Goal: Task Accomplishment & Management: Manage account settings

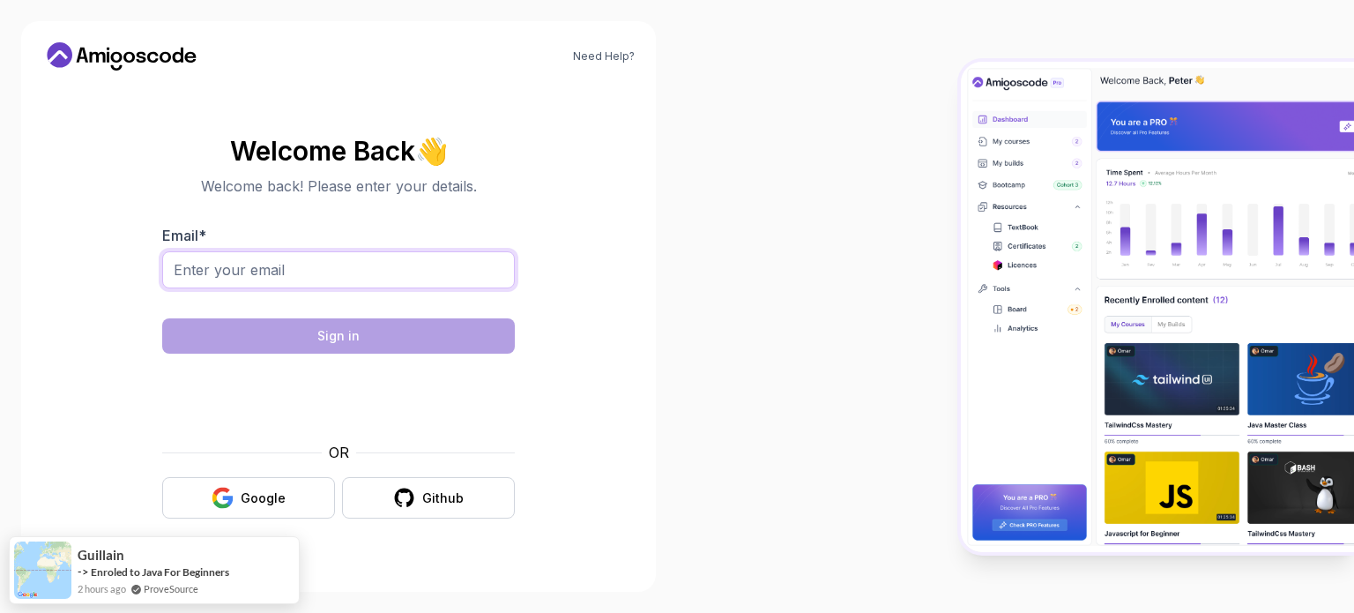
click at [270, 268] on input "Email *" at bounding box center [338, 269] width 353 height 37
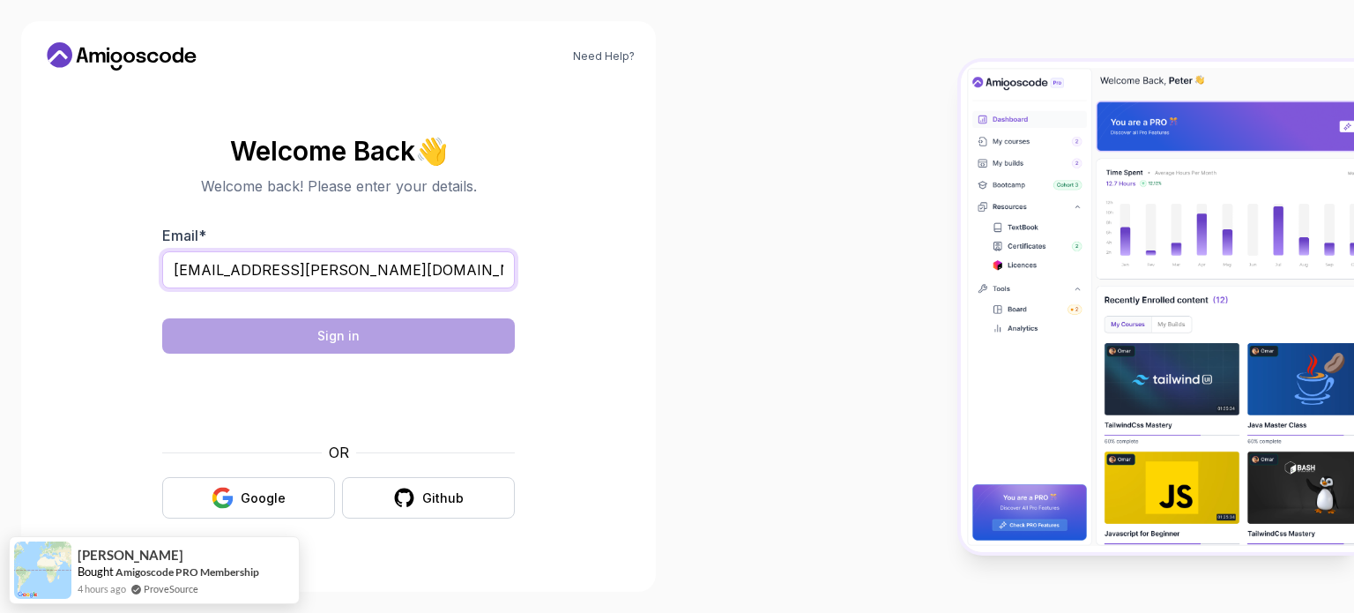
type input "[EMAIL_ADDRESS][PERSON_NAME][DOMAIN_NAME]"
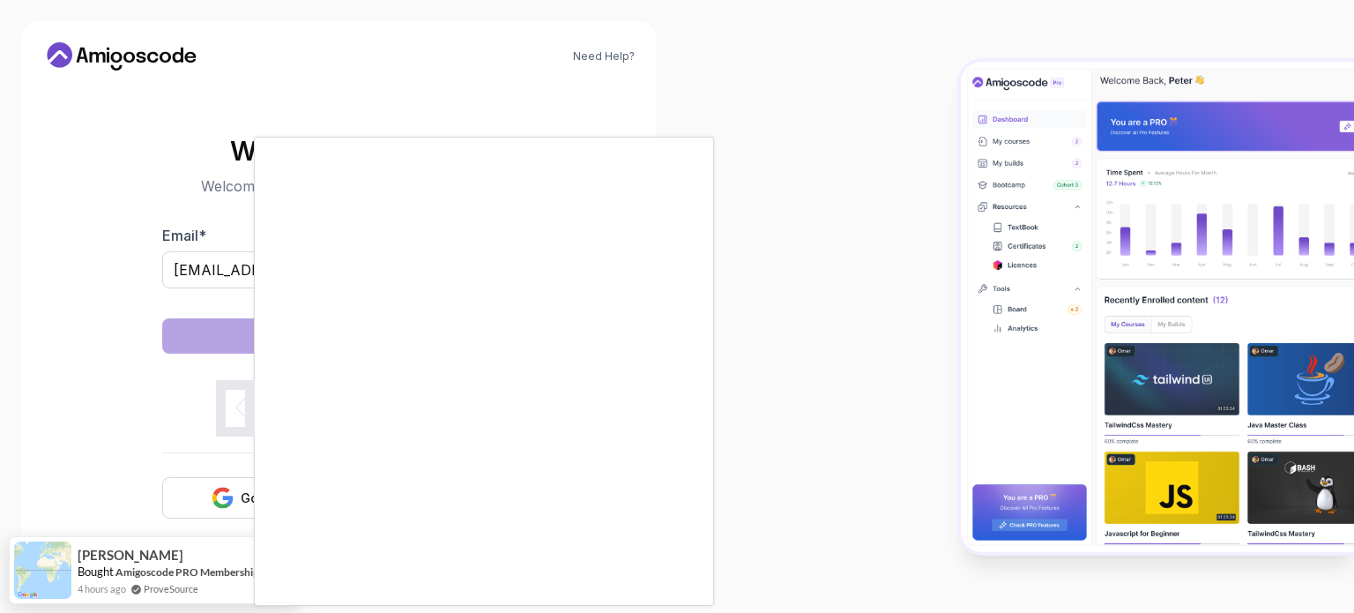
click at [923, 154] on body "Need Help? Welcome Back 👋 Welcome back! Please enter your details. Email * [EMA…" at bounding box center [677, 306] width 1354 height 613
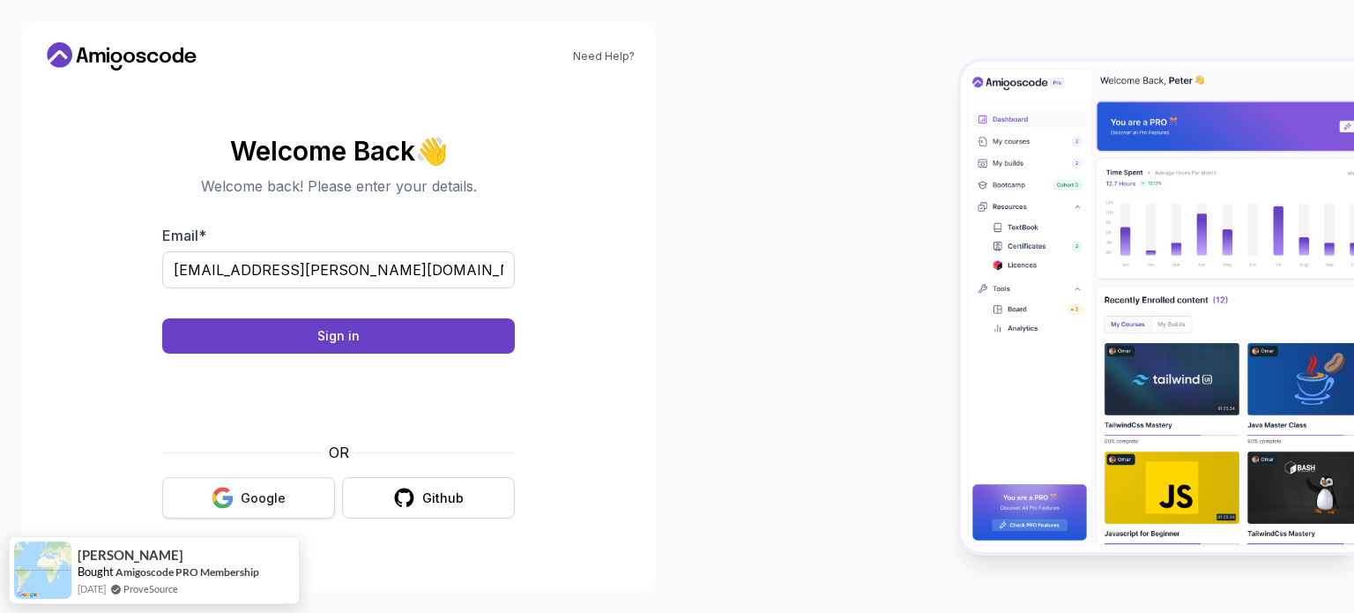
click at [279, 499] on div "Google" at bounding box center [263, 498] width 45 height 18
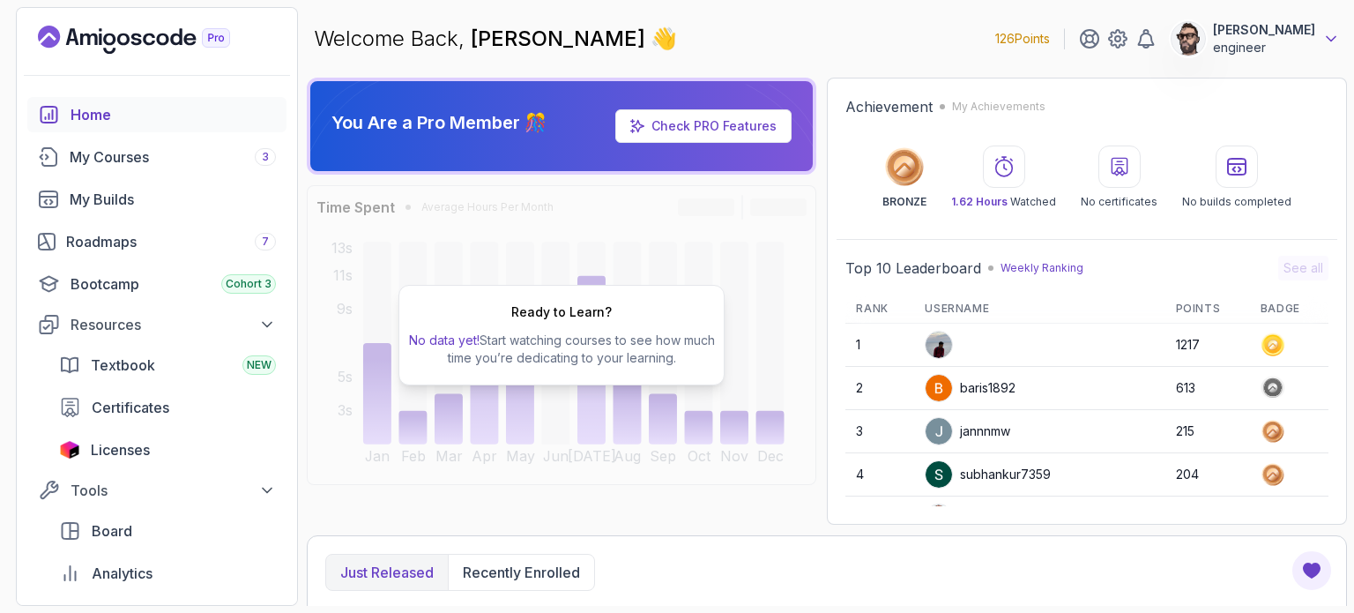
click at [1335, 47] on icon at bounding box center [1331, 39] width 18 height 18
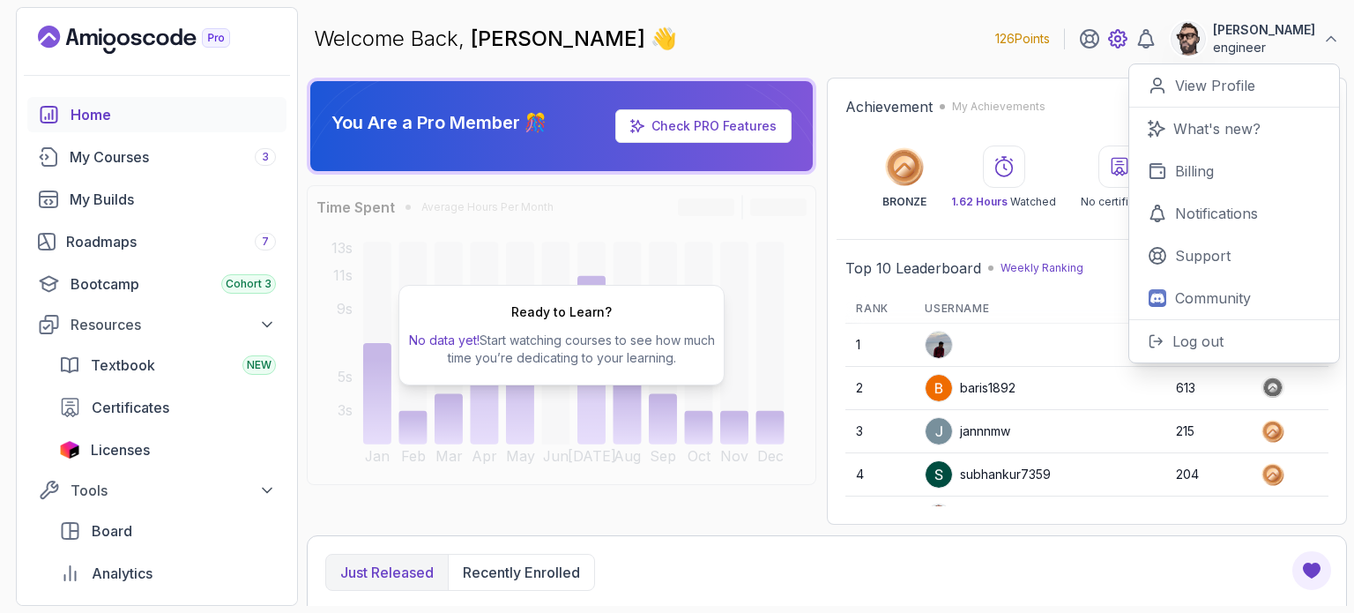
click at [1111, 41] on icon at bounding box center [1117, 38] width 21 height 21
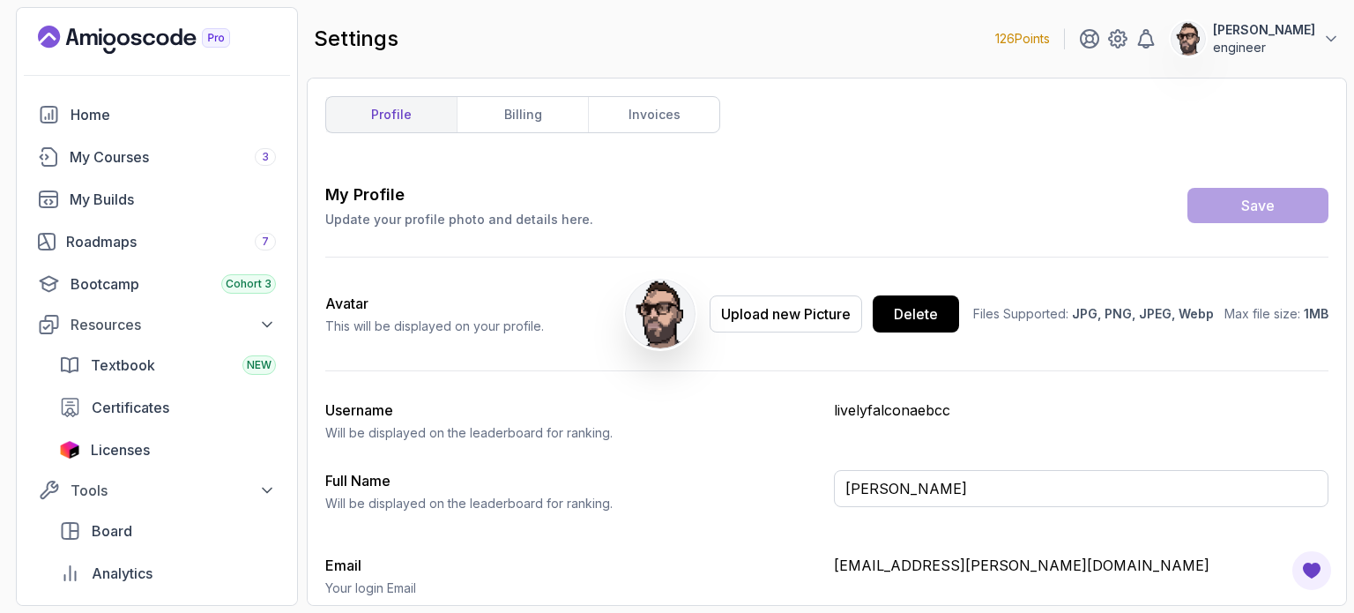
click at [1317, 54] on button "Athanasios Stathis engineer" at bounding box center [1255, 38] width 169 height 35
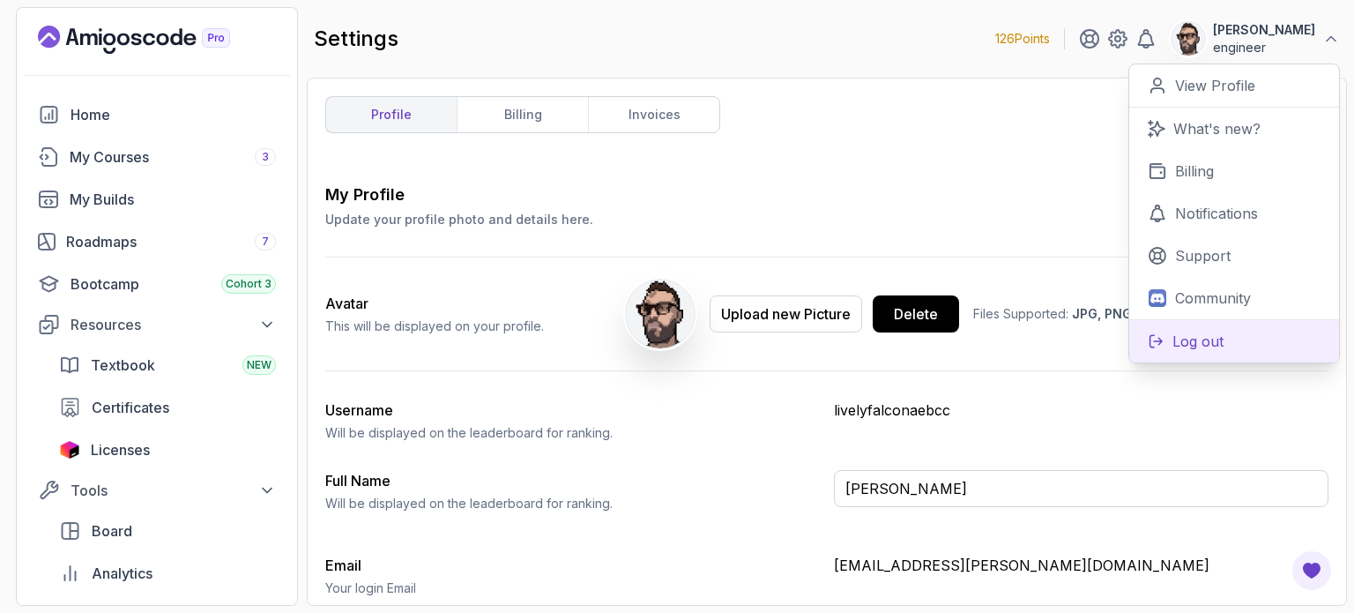
click at [1216, 334] on p "Log out" at bounding box center [1197, 341] width 51 height 21
